Goal: Consume media (video, audio): Consume media (video, audio)

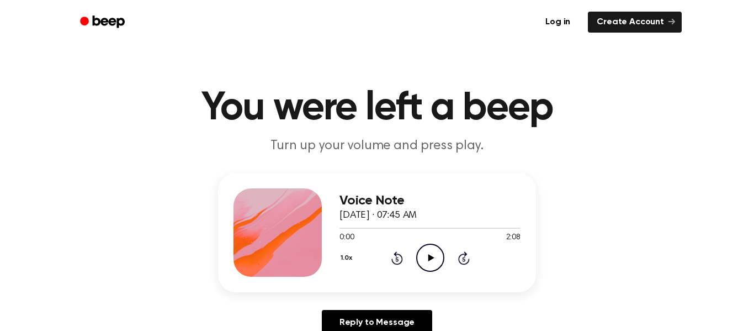
click at [437, 256] on icon "Play Audio" at bounding box center [430, 257] width 28 height 28
click at [437, 256] on icon "Pause Audio" at bounding box center [430, 257] width 28 height 28
click at [437, 256] on icon "Play Audio" at bounding box center [430, 257] width 28 height 28
click at [437, 256] on icon "Pause Audio" at bounding box center [430, 257] width 28 height 28
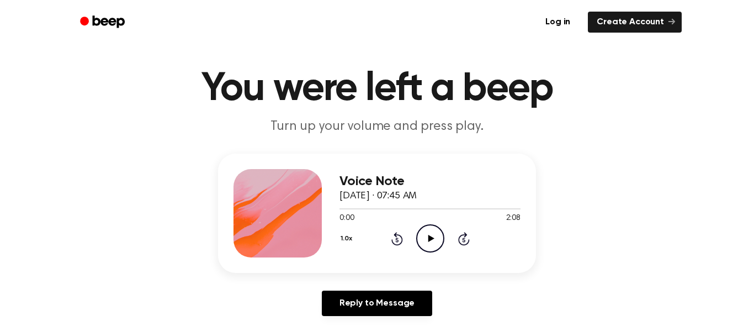
scroll to position [5, 0]
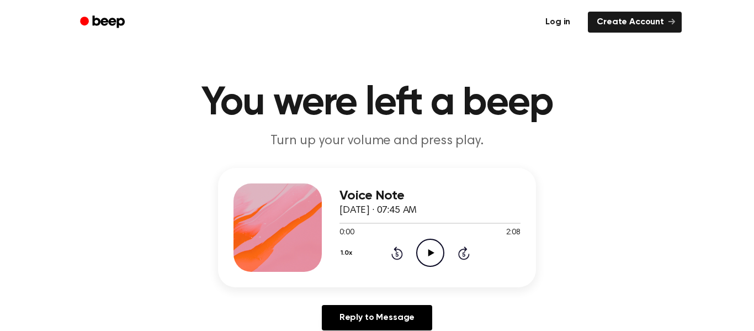
click at [571, 24] on link "Log in" at bounding box center [557, 21] width 47 height 25
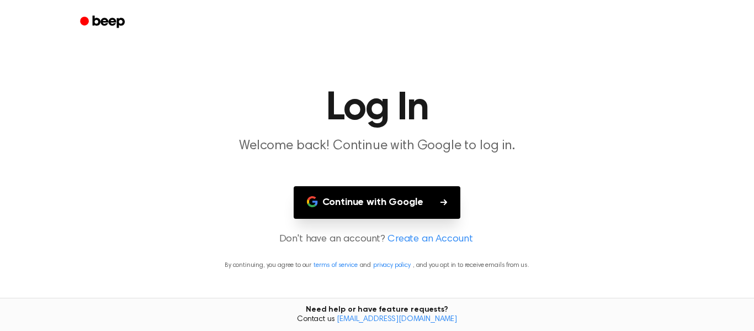
click at [390, 203] on button "Continue with Google" at bounding box center [377, 202] width 167 height 33
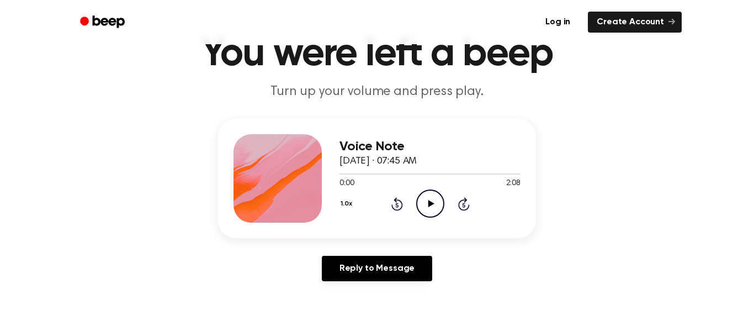
scroll to position [52, 0]
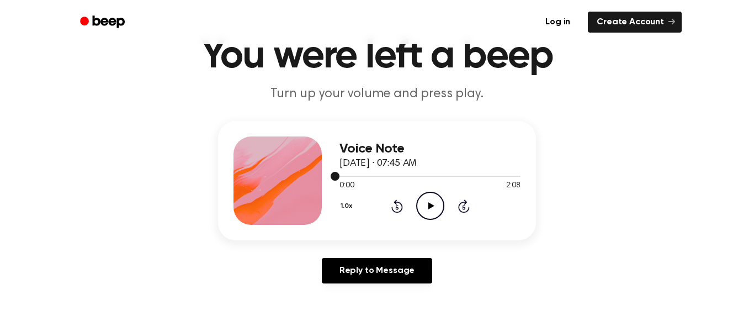
click at [383, 174] on div at bounding box center [430, 175] width 181 height 9
click at [402, 159] on span "[DATE] · 07:45 AM" at bounding box center [378, 163] width 77 height 10
click at [463, 173] on div at bounding box center [430, 175] width 181 height 9
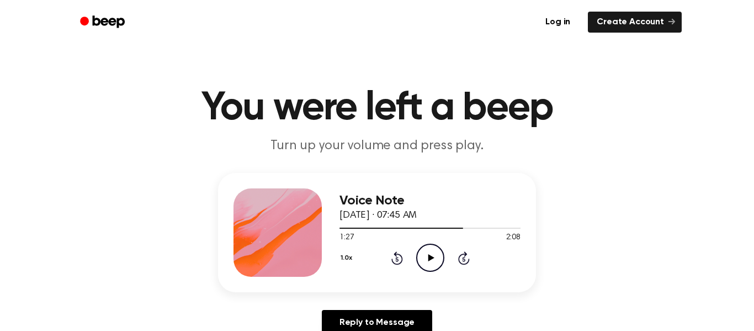
click at [433, 252] on icon "Play Audio" at bounding box center [430, 257] width 28 height 28
click at [392, 227] on div at bounding box center [430, 227] width 181 height 9
click at [437, 258] on icon "Play Audio" at bounding box center [430, 257] width 28 height 28
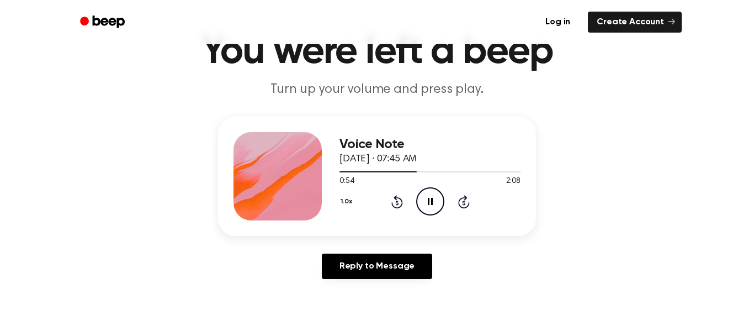
scroll to position [57, 0]
click at [431, 204] on icon "Pause Audio" at bounding box center [430, 201] width 28 height 28
click at [431, 204] on icon "Play Audio" at bounding box center [430, 201] width 28 height 28
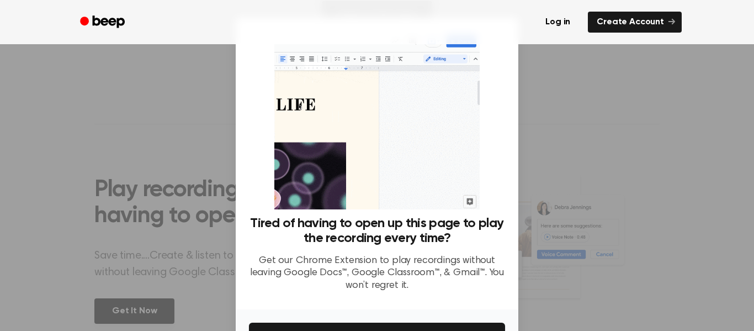
scroll to position [362, 0]
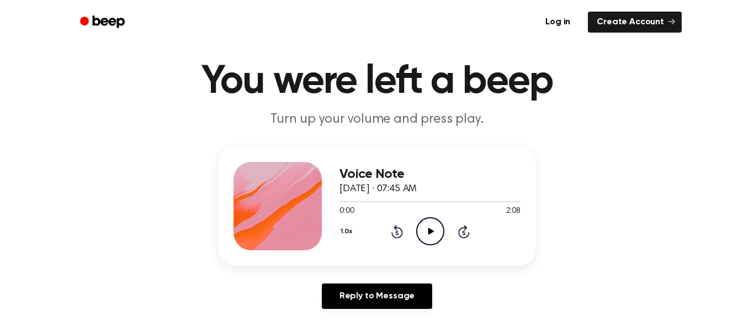
scroll to position [26, 0]
click at [432, 235] on icon "Play Audio" at bounding box center [430, 232] width 28 height 28
click at [409, 203] on div at bounding box center [430, 201] width 181 height 9
click at [460, 203] on div at bounding box center [430, 202] width 181 height 1
click at [491, 203] on div at bounding box center [430, 202] width 181 height 1
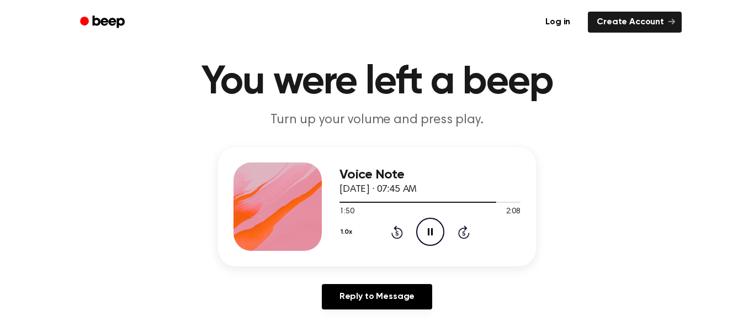
click at [436, 231] on icon "Pause Audio" at bounding box center [430, 232] width 28 height 28
